Goal: Complete application form

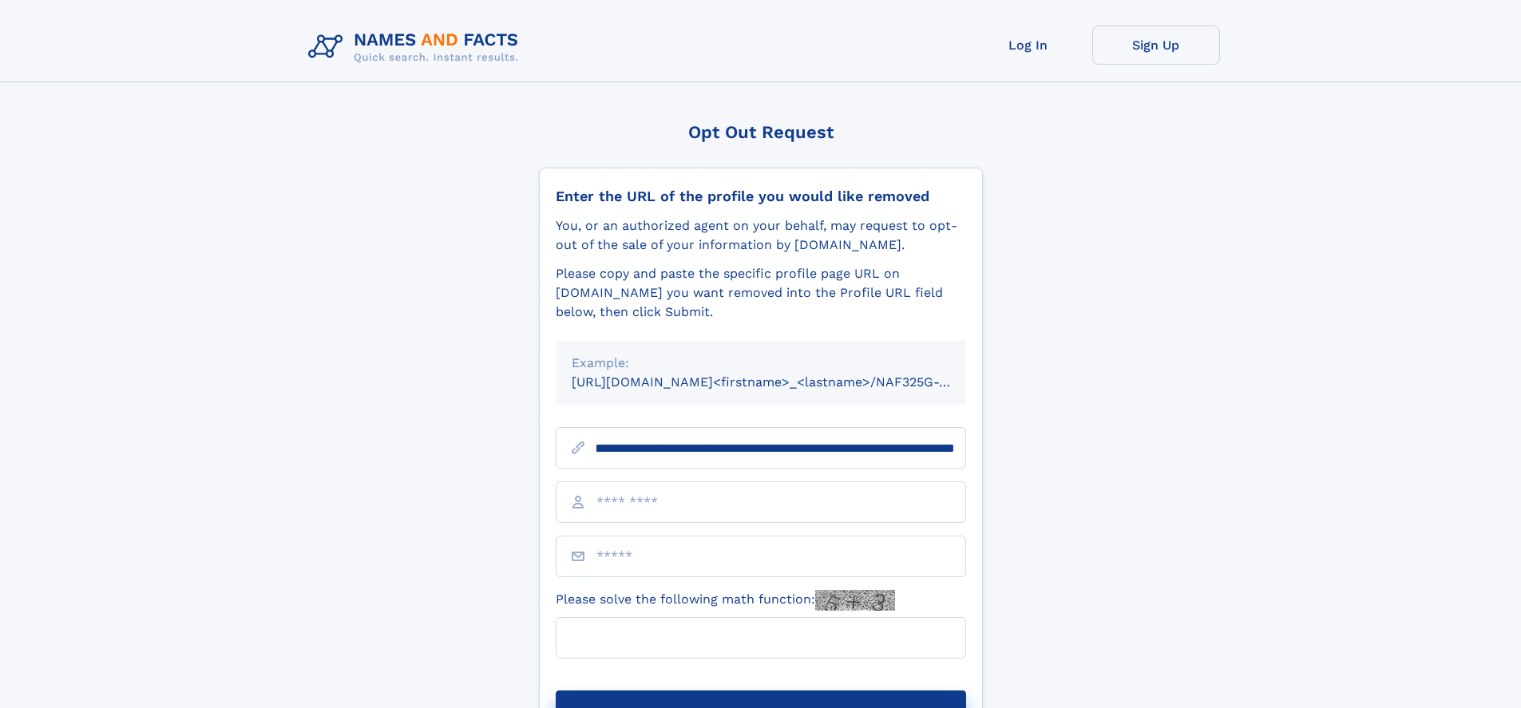
scroll to position [0, 192]
type input "**********"
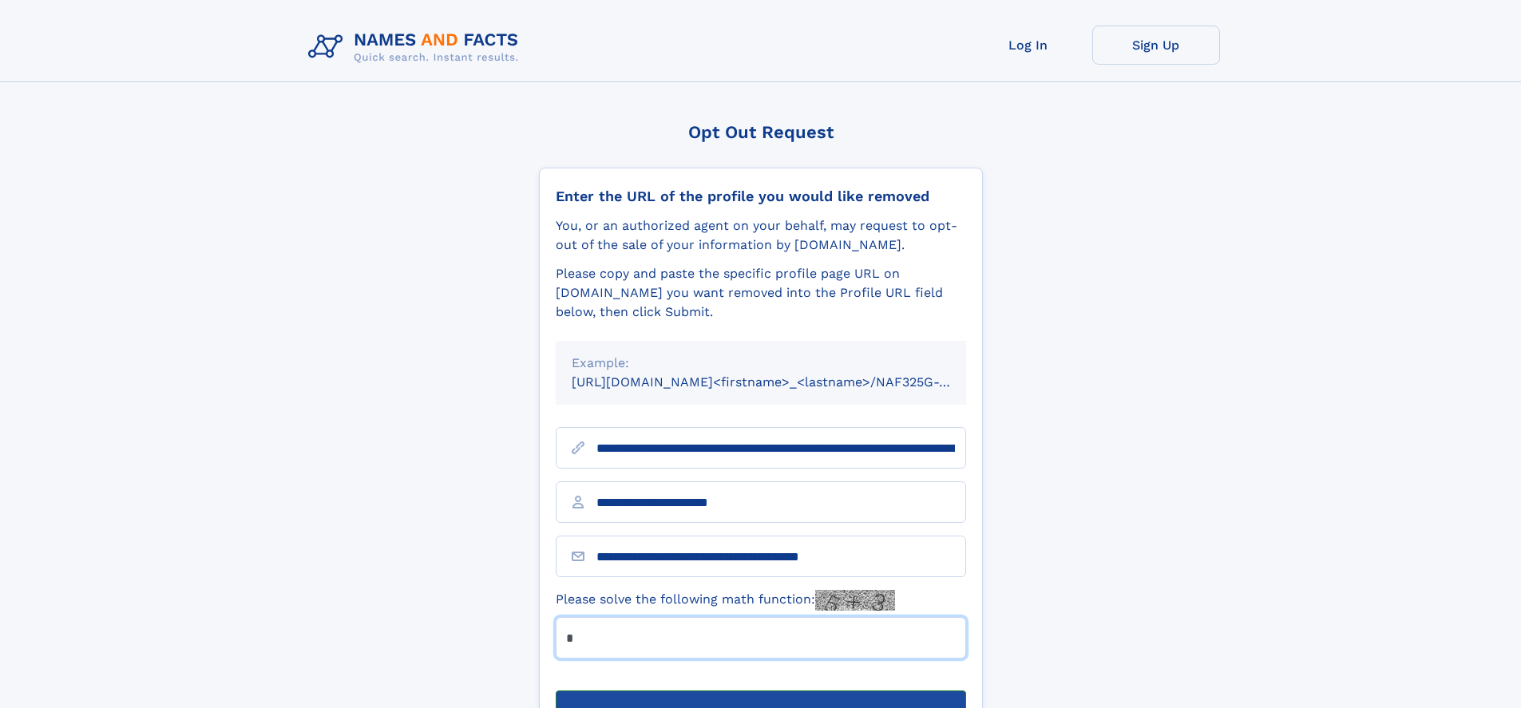
type input "*"
click at [760, 691] on button "Submit Opt Out Request" at bounding box center [761, 716] width 410 height 51
